Goal: Task Accomplishment & Management: Manage account settings

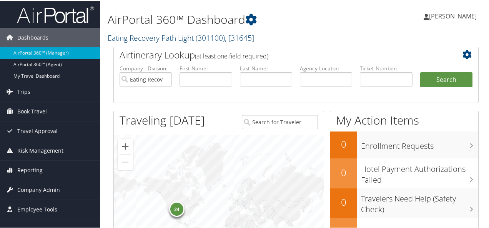
click at [146, 37] on link "Eating Recovery Path Light ( 301100 ) , [ 31645 ]" at bounding box center [181, 37] width 146 height 10
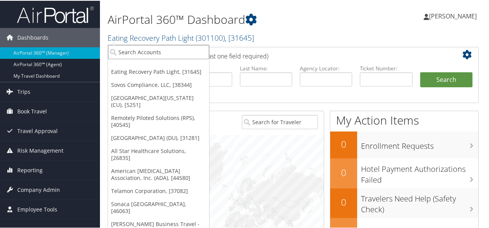
click at [145, 50] on input "search" at bounding box center [158, 51] width 101 height 14
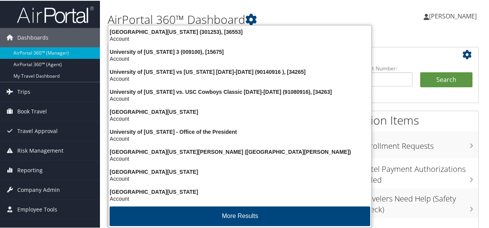
type input "university of colorado"
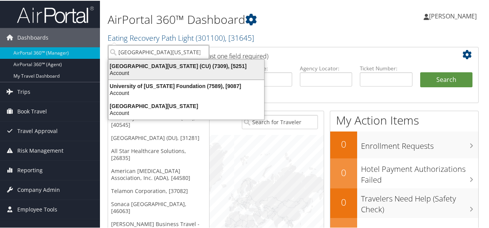
click at [146, 63] on div "University of Colorado (CU) (7309), [5251]" at bounding box center [186, 65] width 165 height 7
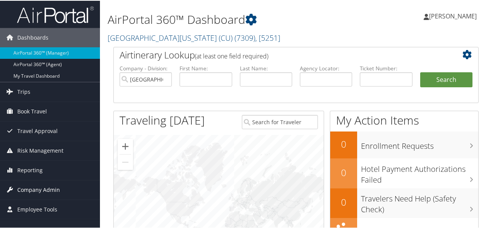
click at [54, 185] on span "Company Admin" at bounding box center [38, 188] width 43 height 19
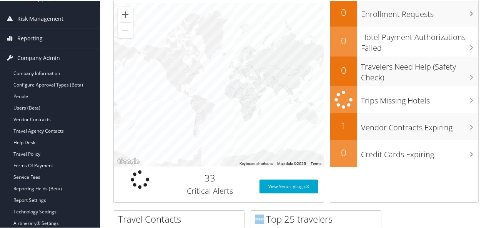
scroll to position [173, 0]
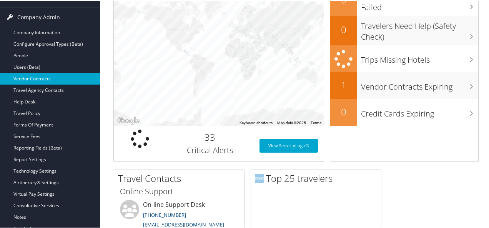
click at [31, 75] on link "Vendor Contracts" at bounding box center [50, 78] width 100 height 12
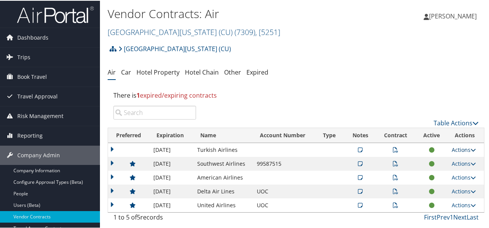
click at [472, 148] on icon at bounding box center [472, 148] width 5 height 5
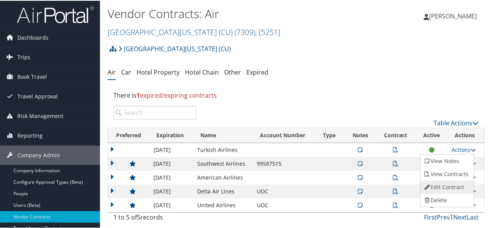
click at [437, 184] on link "Edit Contract" at bounding box center [445, 186] width 51 height 13
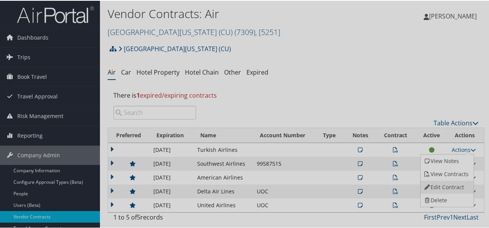
select select "[object Object]"
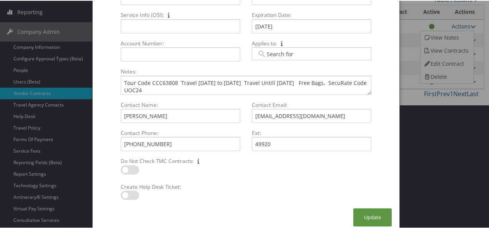
scroll to position [130, 0]
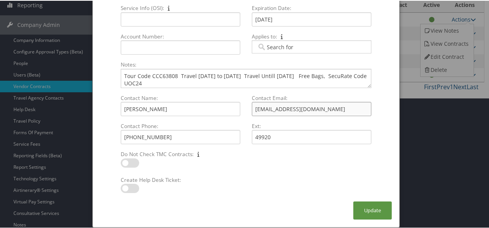
drag, startPoint x: 313, startPoint y: 107, endPoint x: 251, endPoint y: 108, distance: 61.5
click at [252, 108] on input "tiryakioglu.m@thy.com" at bounding box center [312, 108] width 120 height 14
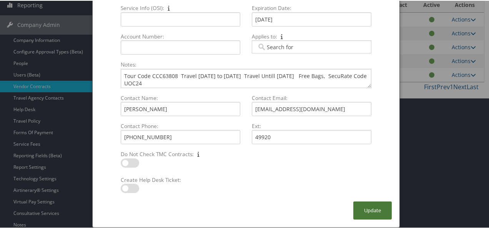
click at [368, 207] on button "Update" at bounding box center [372, 210] width 38 height 18
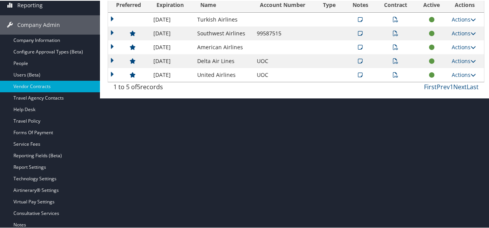
click at [360, 44] on icon at bounding box center [360, 46] width 5 height 5
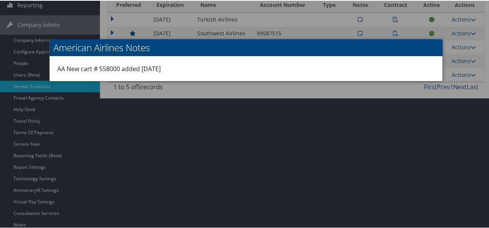
click at [442, 129] on div at bounding box center [246, 114] width 492 height 228
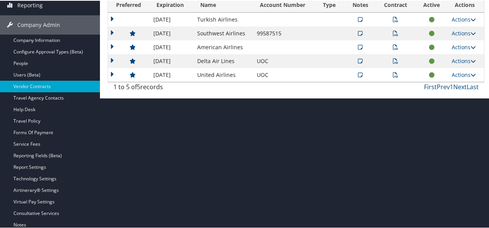
click at [393, 45] on icon at bounding box center [395, 46] width 5 height 5
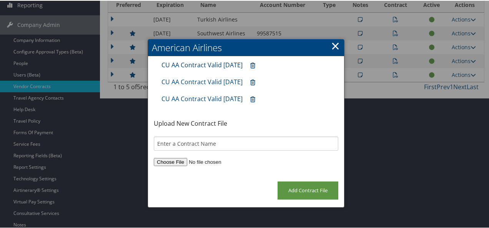
click at [216, 62] on link "CU AA Contract Valid Apr 2026" at bounding box center [201, 64] width 81 height 8
click at [332, 44] on link "×" at bounding box center [335, 44] width 9 height 15
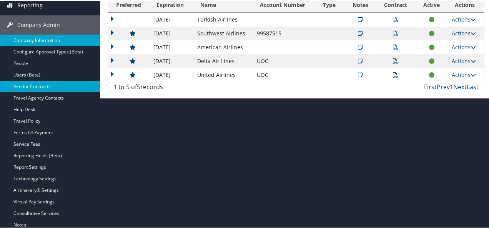
click at [37, 38] on link "Company Information" at bounding box center [50, 40] width 100 height 12
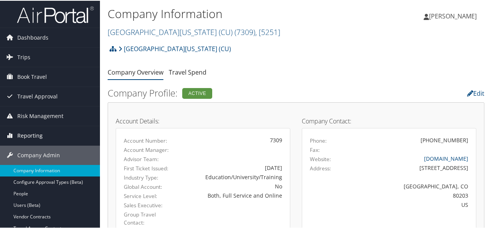
click at [35, 133] on span "Reporting" at bounding box center [29, 134] width 25 height 19
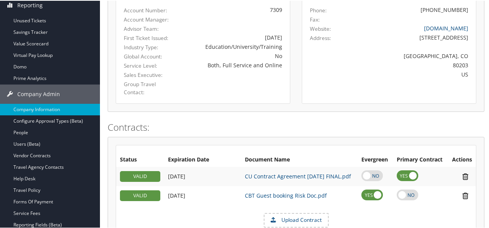
scroll to position [127, 0]
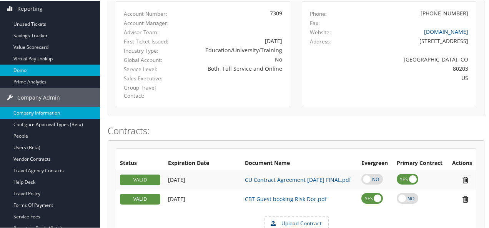
click at [18, 69] on link "Domo" at bounding box center [50, 70] width 100 height 12
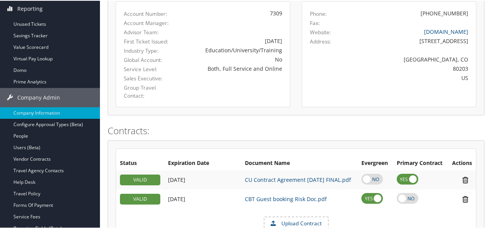
scroll to position [0, 0]
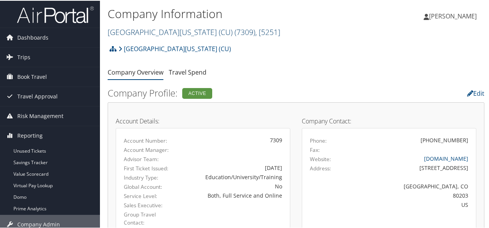
click at [144, 33] on link "University of Colorado (CU) ( 7309 ) , [ 5251 ]" at bounding box center [194, 31] width 173 height 10
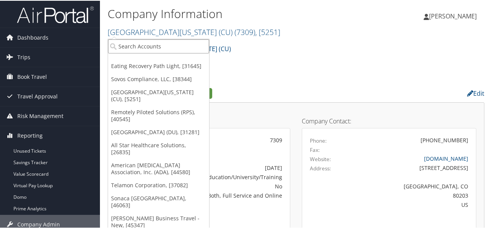
click at [137, 44] on input "search" at bounding box center [158, 45] width 101 height 14
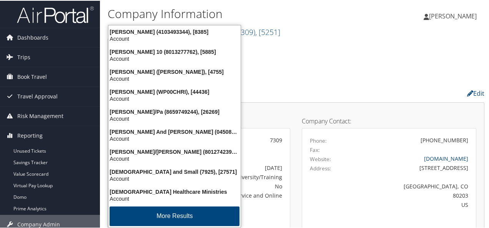
type input "christopherson"
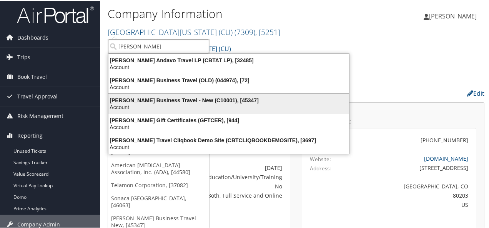
click at [164, 100] on div "Christopherson Business Travel - New (C10001), [45347]" at bounding box center [229, 99] width 250 height 7
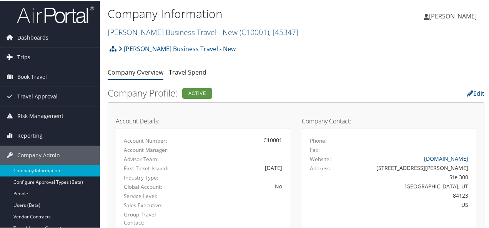
click at [31, 56] on link "Trips" at bounding box center [50, 56] width 100 height 19
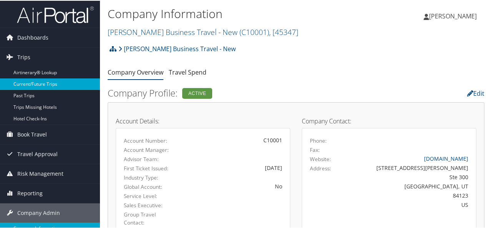
click at [36, 81] on link "Current/Future Trips" at bounding box center [50, 84] width 100 height 12
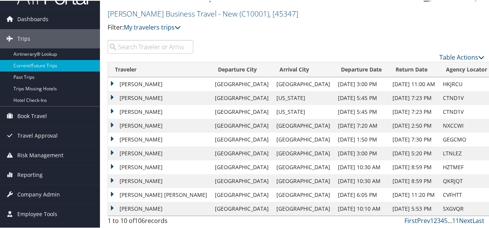
scroll to position [18, 0]
click at [461, 220] on link "Next" at bounding box center [465, 220] width 13 height 8
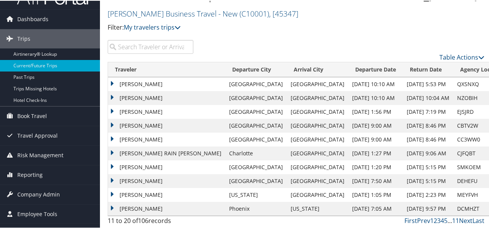
click at [111, 179] on td "Luke Beachley" at bounding box center [166, 180] width 117 height 14
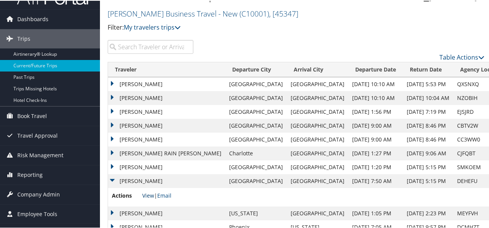
click at [149, 194] on link "View" at bounding box center [148, 194] width 12 height 7
click at [111, 165] on td "Matthew Cameron" at bounding box center [166, 167] width 117 height 14
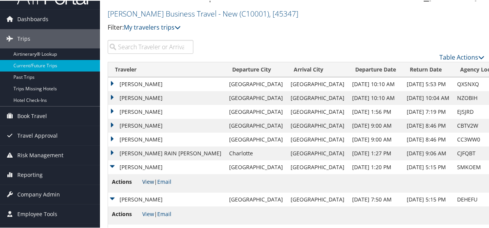
click at [147, 181] on link "View" at bounding box center [148, 180] width 12 height 7
click at [111, 124] on td "JOSHUA CONRAD PHELAN" at bounding box center [166, 125] width 117 height 14
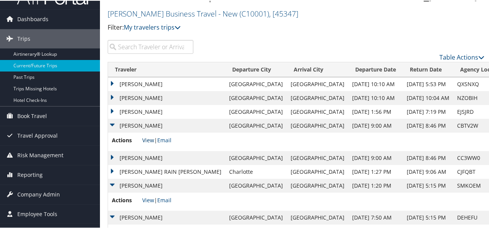
click at [147, 141] on link "View" at bounding box center [148, 139] width 12 height 7
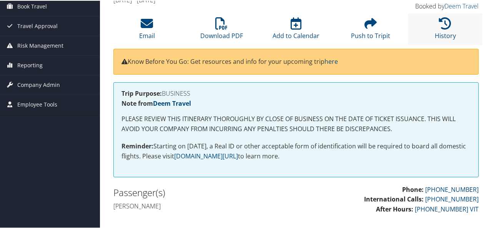
scroll to position [68, 0]
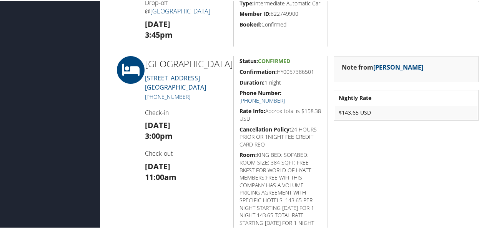
scroll to position [522, 0]
